Goal: Task Accomplishment & Management: Use online tool/utility

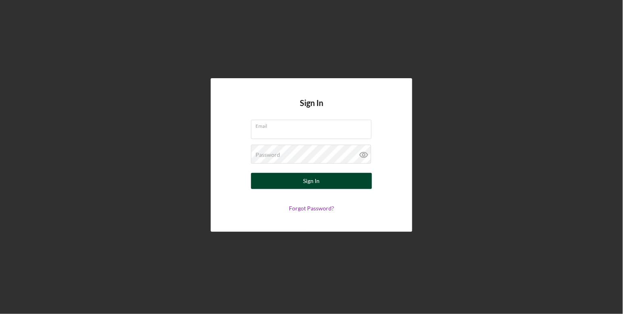
type input "[PERSON_NAME][EMAIL_ADDRESS][DOMAIN_NAME]"
click at [330, 184] on button "Sign In" at bounding box center [311, 181] width 121 height 16
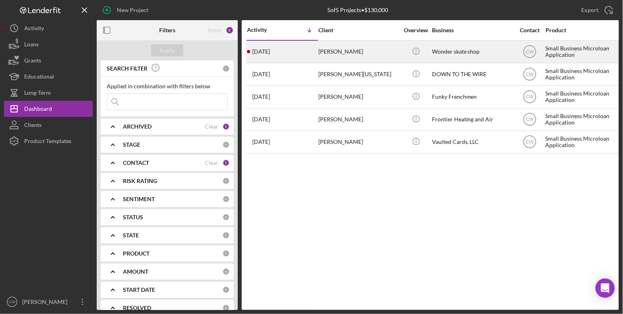
click at [338, 52] on div "[PERSON_NAME]" at bounding box center [359, 51] width 81 height 21
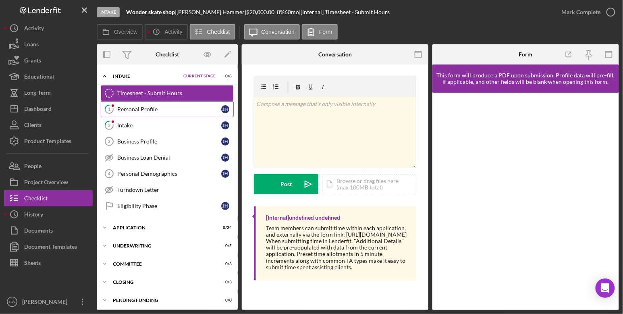
click at [189, 108] on div "Personal Profile" at bounding box center [169, 109] width 104 height 6
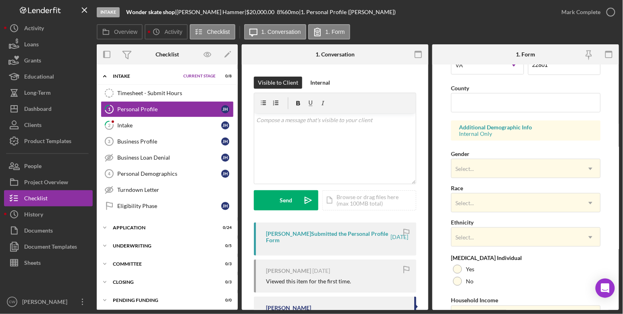
scroll to position [290, 0]
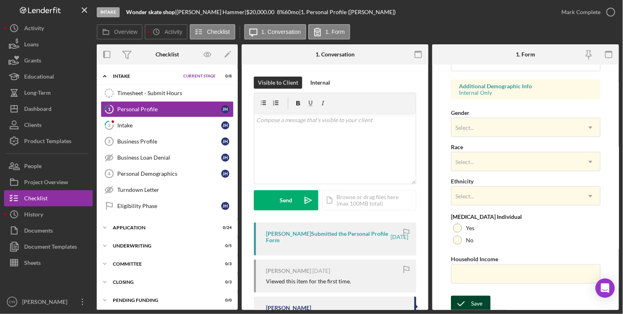
click at [473, 298] on div "Save" at bounding box center [476, 304] width 11 height 16
click at [613, 12] on icon "button" at bounding box center [611, 12] width 20 height 20
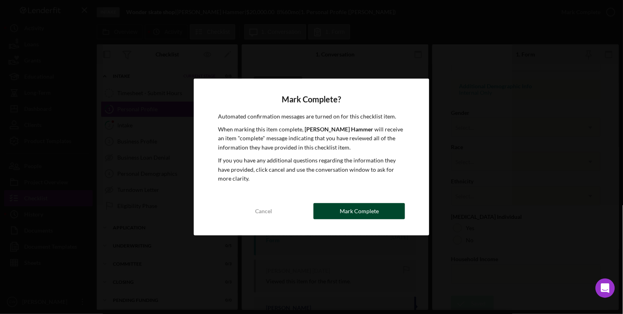
click at [348, 211] on div "Mark Complete" at bounding box center [359, 211] width 39 height 16
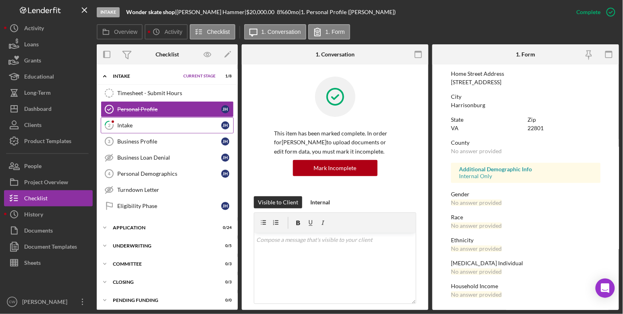
scroll to position [131, 0]
click at [161, 119] on link "2 Intake [PERSON_NAME]" at bounding box center [167, 125] width 133 height 16
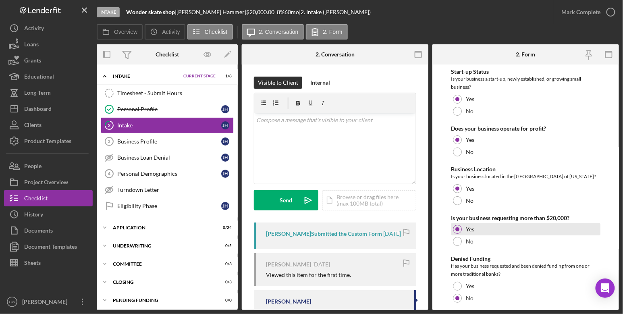
scroll to position [24, 0]
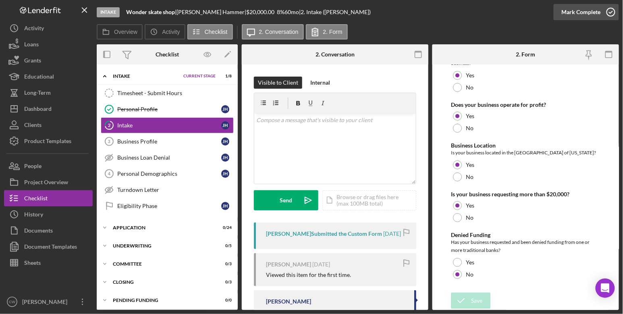
click at [615, 15] on icon "button" at bounding box center [611, 12] width 20 height 20
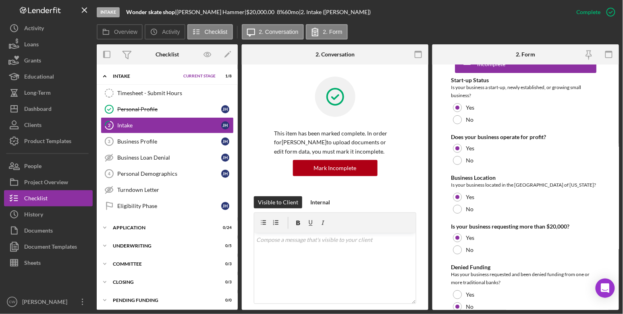
scroll to position [56, 0]
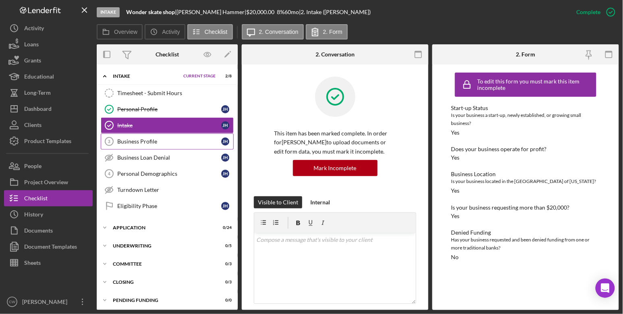
click at [191, 143] on link "Business Profile 3 Business Profile [PERSON_NAME]" at bounding box center [167, 141] width 133 height 16
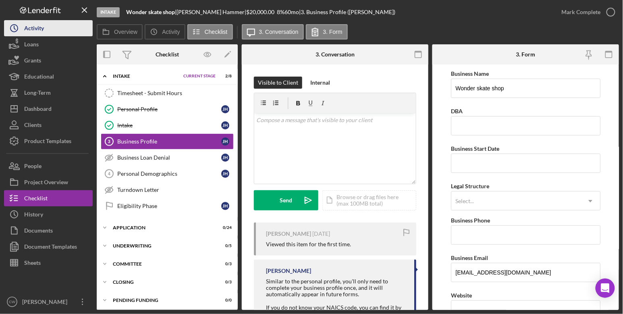
click at [44, 30] on div "Activity" at bounding box center [34, 29] width 20 height 18
